Goal: Transaction & Acquisition: Purchase product/service

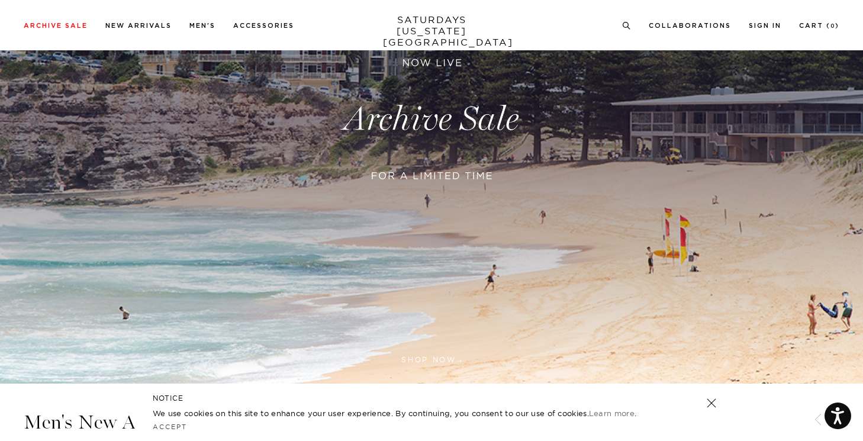
scroll to position [196, 0]
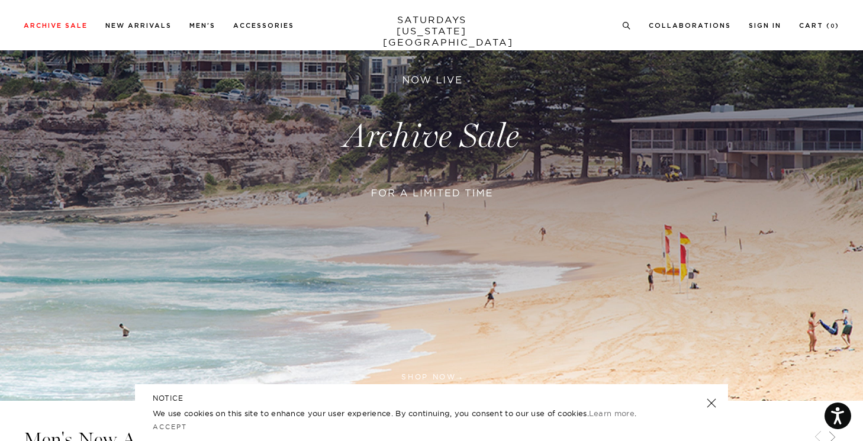
click at [460, 135] on link at bounding box center [431, 136] width 863 height 528
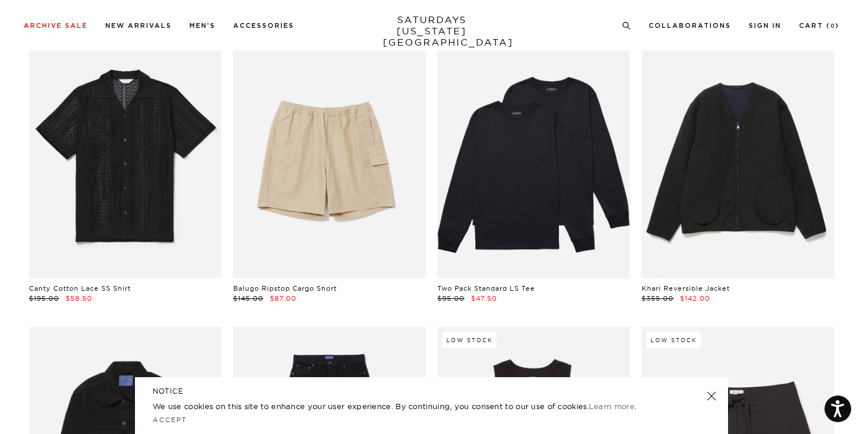
scroll to position [953, 0]
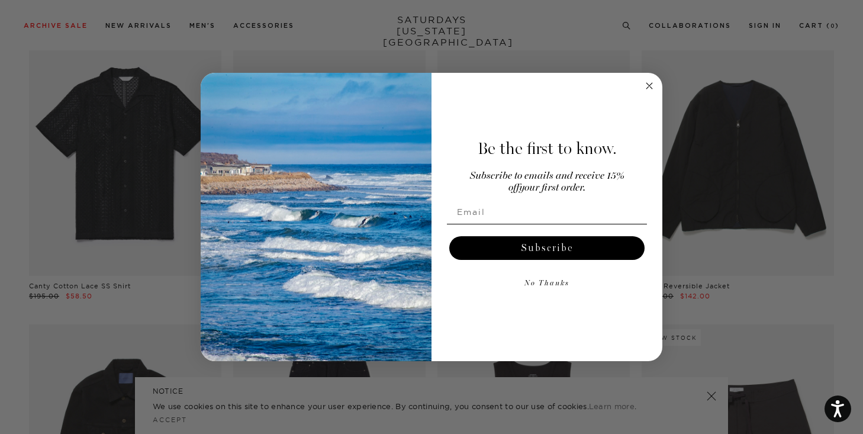
click at [644, 84] on circle "Close dialog" at bounding box center [650, 86] width 14 height 14
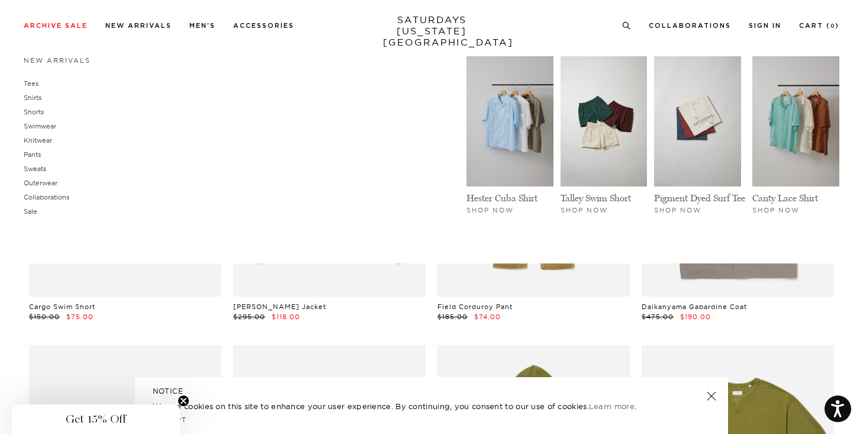
scroll to position [7000, 0]
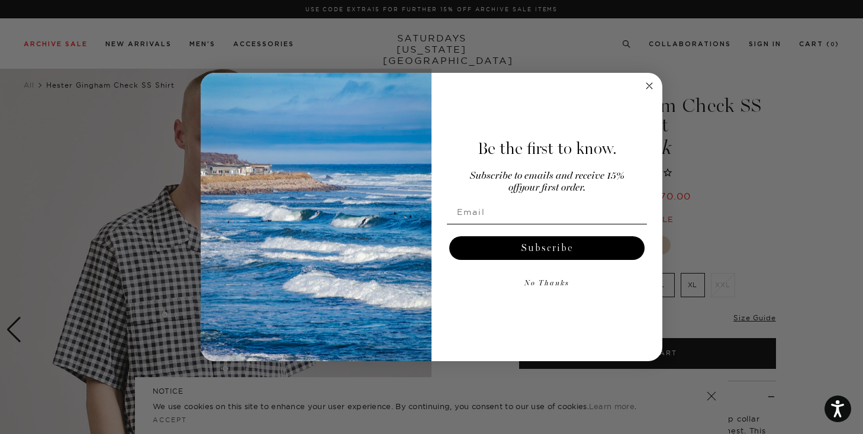
click at [651, 91] on circle "Close dialog" at bounding box center [650, 86] width 14 height 14
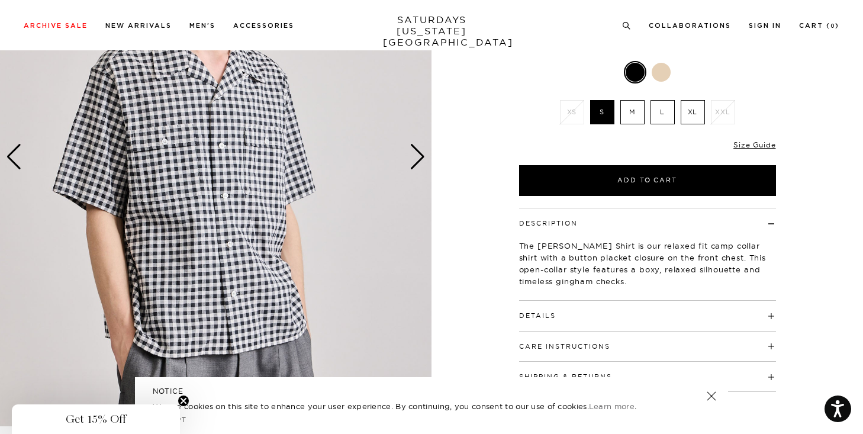
scroll to position [174, 0]
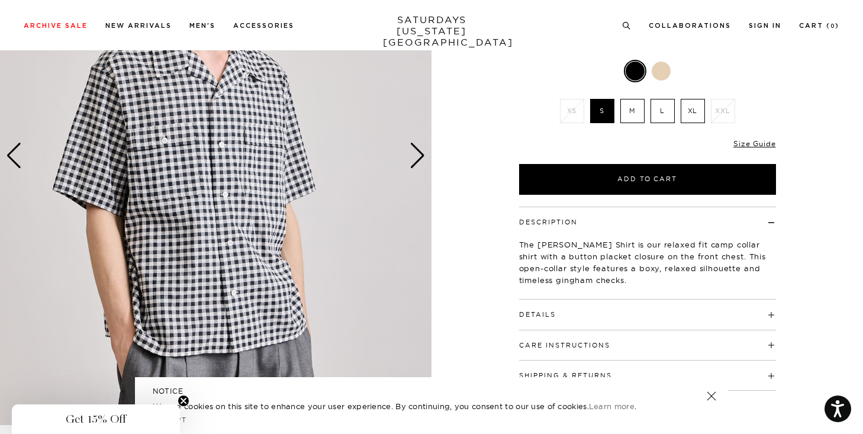
click at [666, 76] on div at bounding box center [660, 71] width 19 height 19
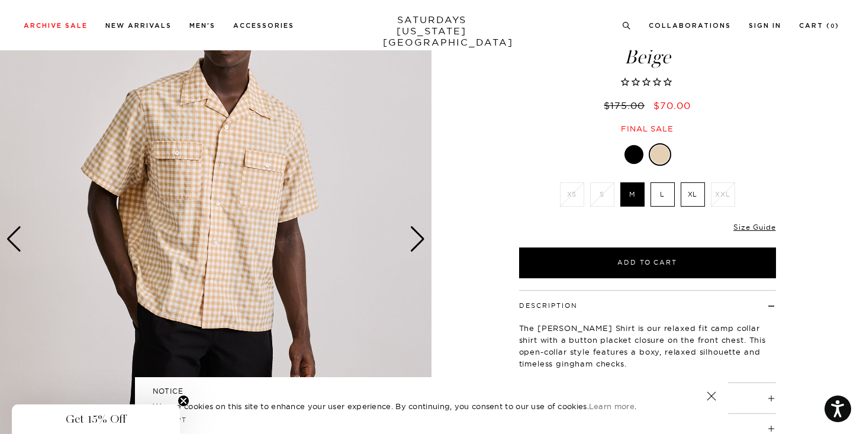
scroll to position [113, 0]
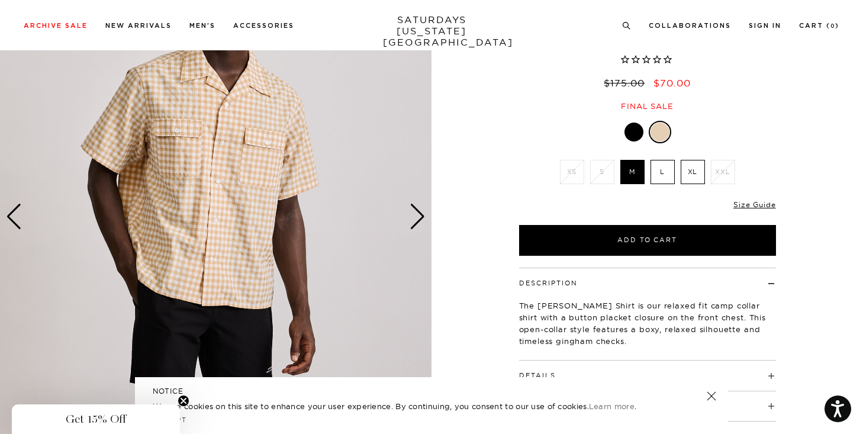
click at [628, 132] on div at bounding box center [633, 131] width 19 height 19
